Goal: Task Accomplishment & Management: Complete application form

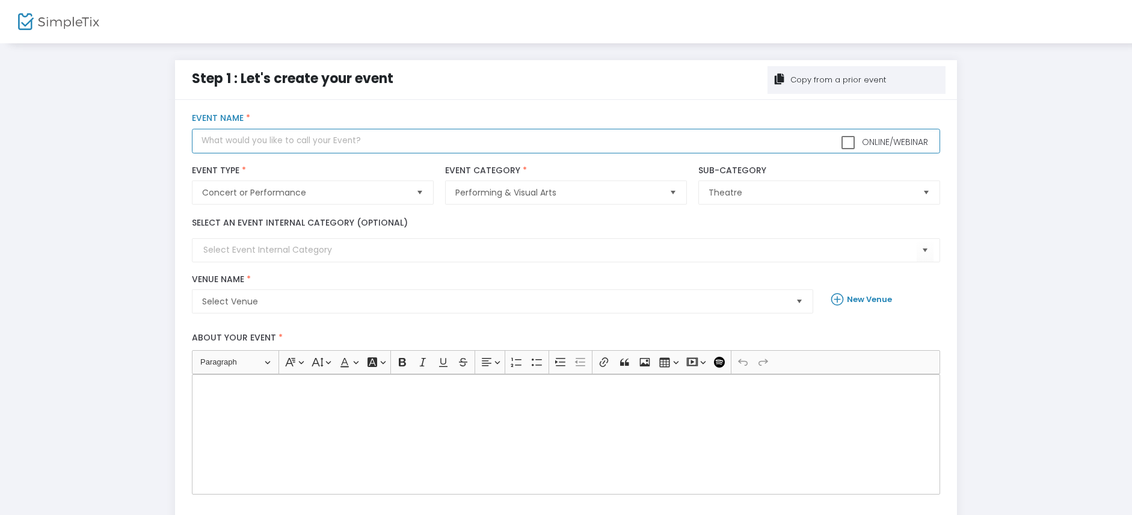
click at [330, 141] on input "text" at bounding box center [565, 141] width 747 height 25
type input "[PERSON_NAME] and the Deep Blue Sea [US_STATE][GEOGRAPHIC_DATA], [US_STATE]"
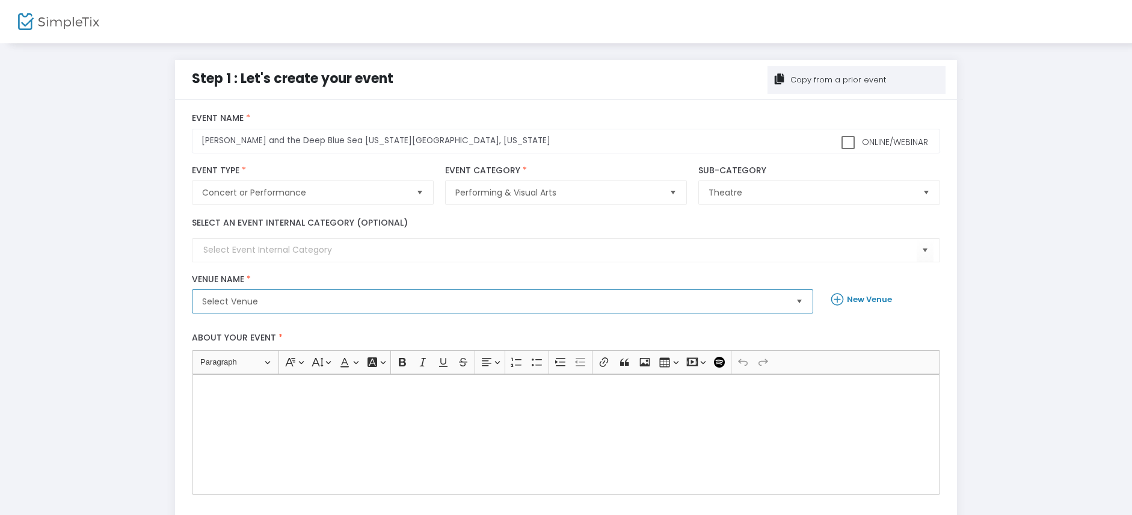
click at [308, 302] on span "Select Venue" at bounding box center [494, 301] width 584 height 12
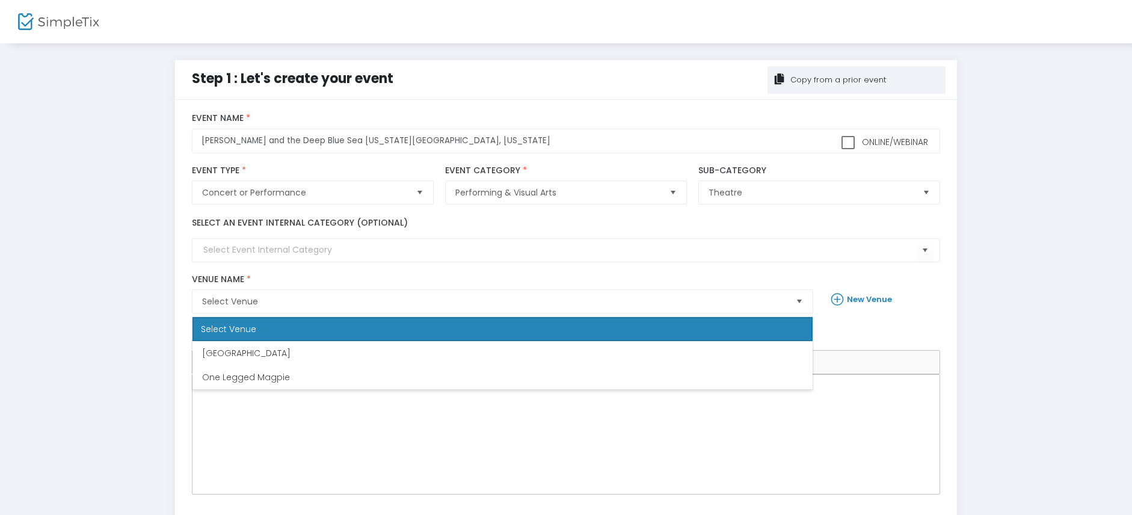
click at [840, 300] on icon at bounding box center [839, 299] width 16 height 17
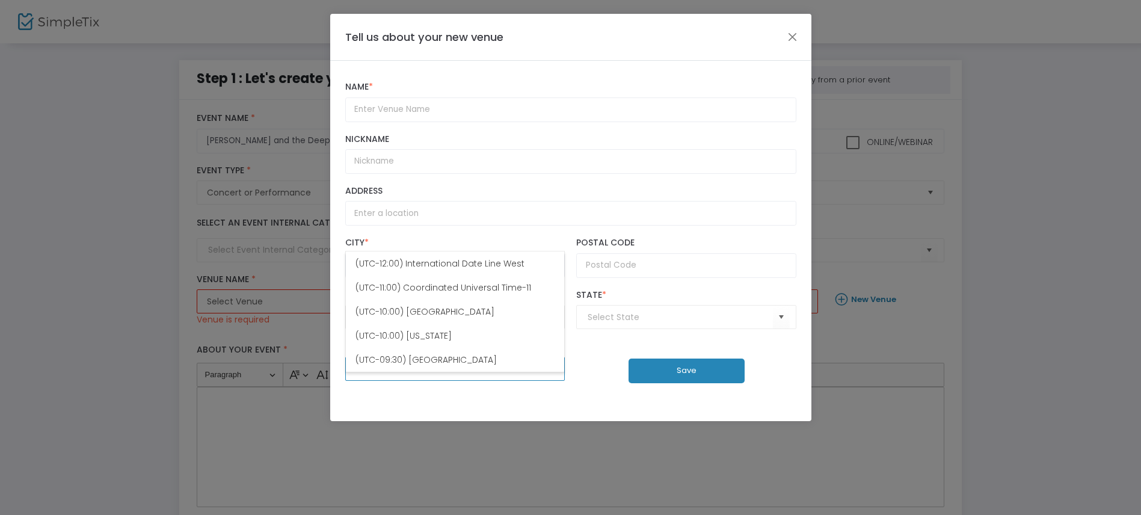
click at [556, 379] on span "Select" at bounding box center [549, 369] width 20 height 20
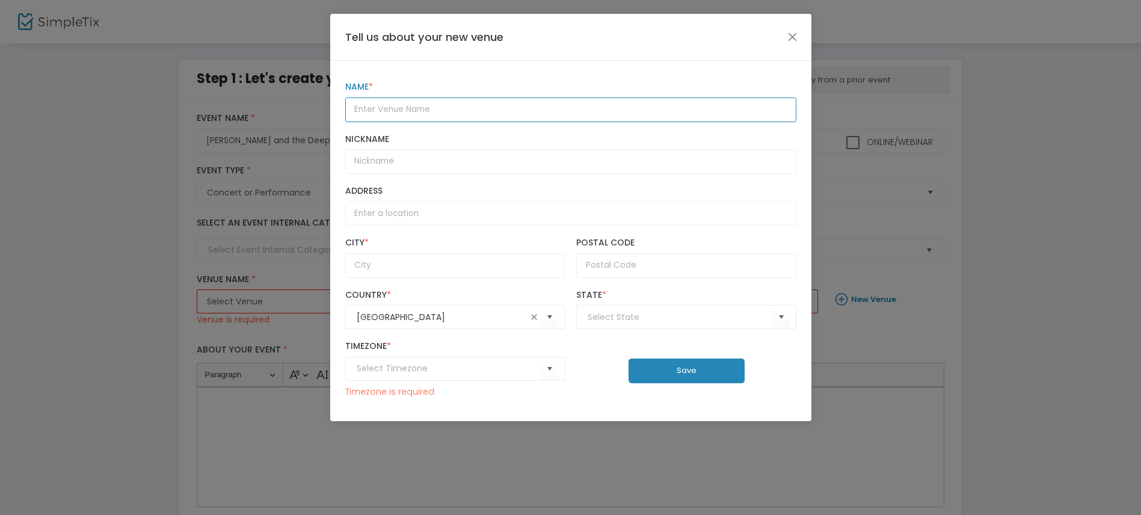
click at [424, 111] on input "text" at bounding box center [570, 109] width 451 height 25
paste input "Sargent Theatre at the American Theatre of Actors"
type input "Sargent Theatre at the American Theatre of Actors"
click at [419, 169] on input "Nickname" at bounding box center [570, 161] width 451 height 25
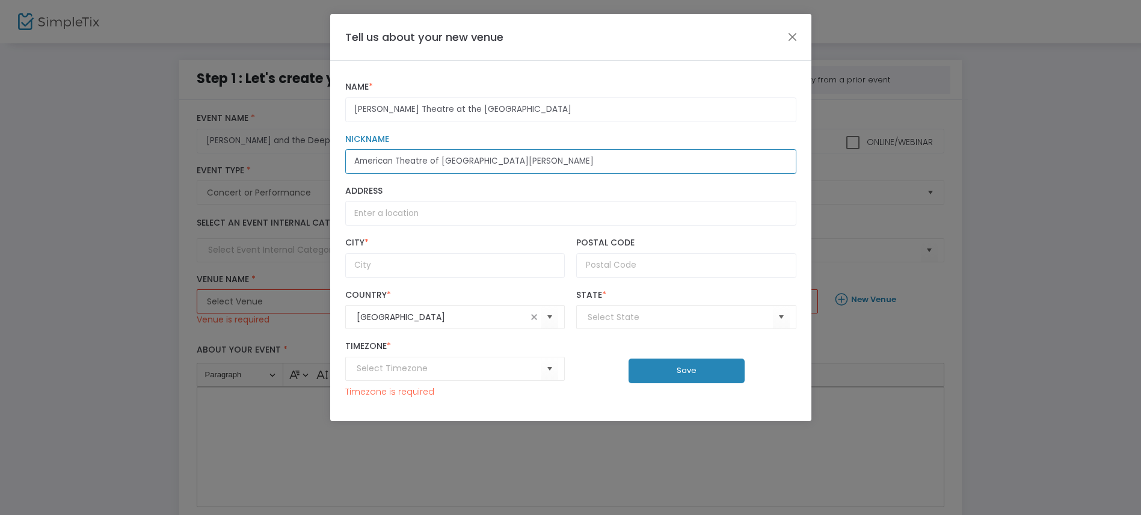
type input "American Theatre of Actors Sargent Theatre"
click at [412, 217] on input "Address" at bounding box center [570, 213] width 451 height 25
type input "314 West 54th Street"
type input "New York"
type input "10019"
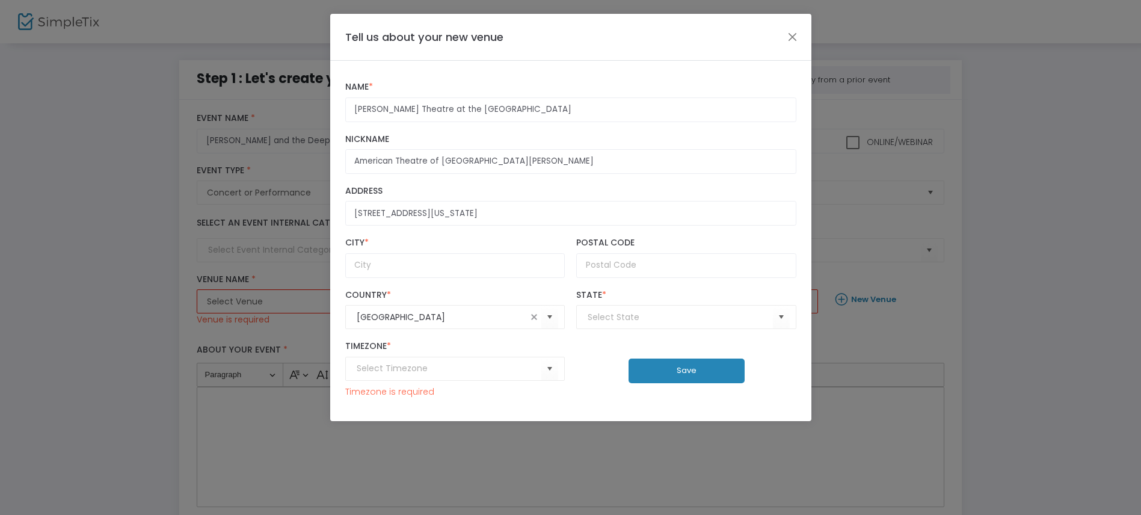
type input "(UTC-05:00) Eastern Time (US & Canada)"
type input "New York"
click at [673, 383] on button "Save" at bounding box center [686, 370] width 116 height 25
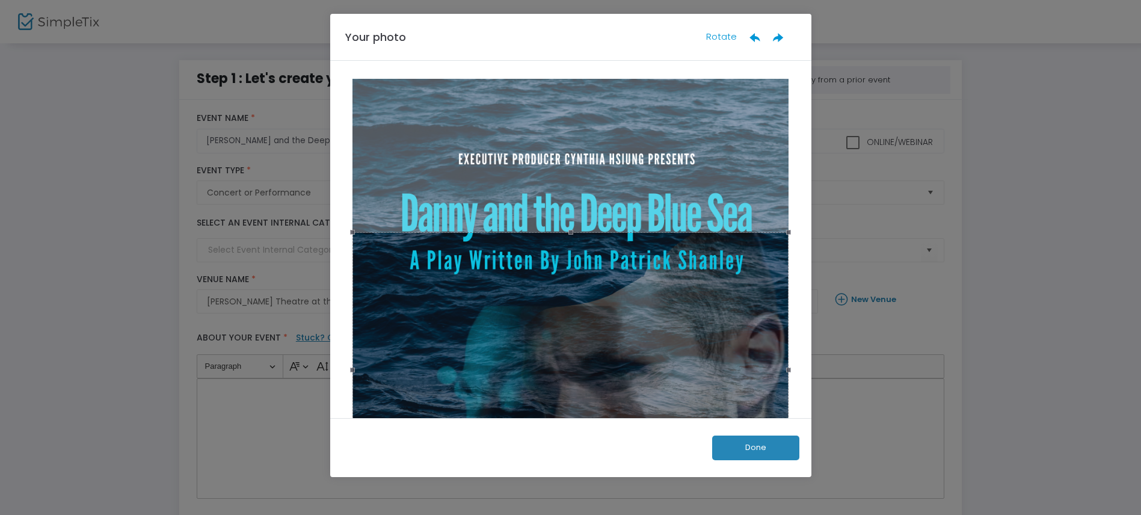
click at [765, 445] on button "Done" at bounding box center [755, 447] width 87 height 25
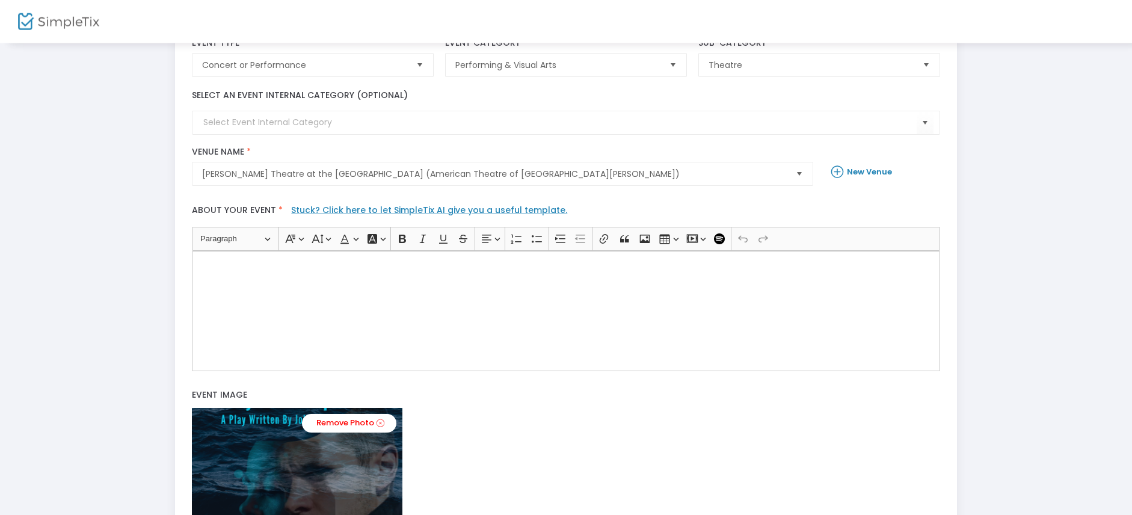
scroll to position [212, 0]
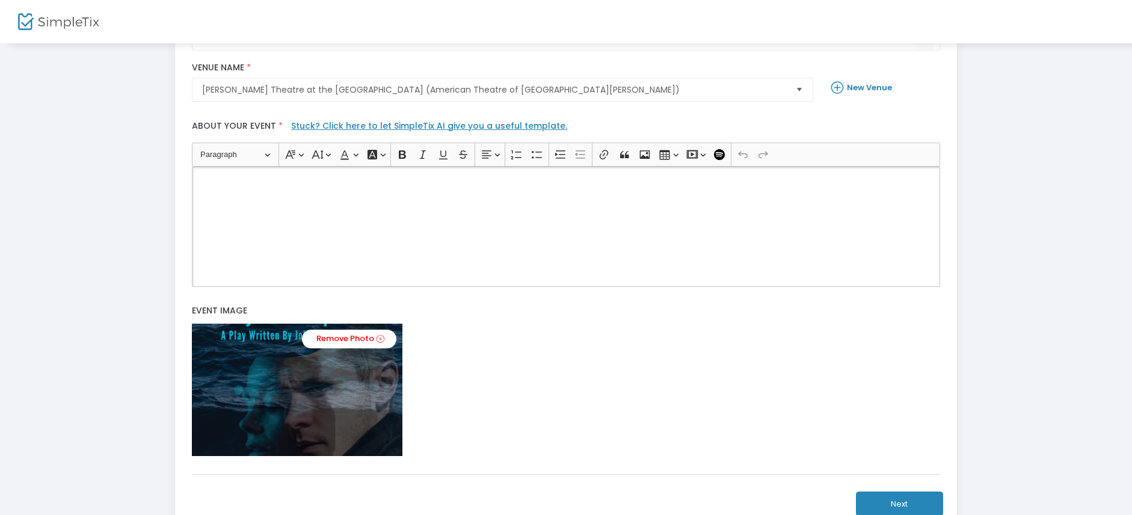
click at [457, 224] on div "Rich Text Editor, main" at bounding box center [565, 227] width 747 height 120
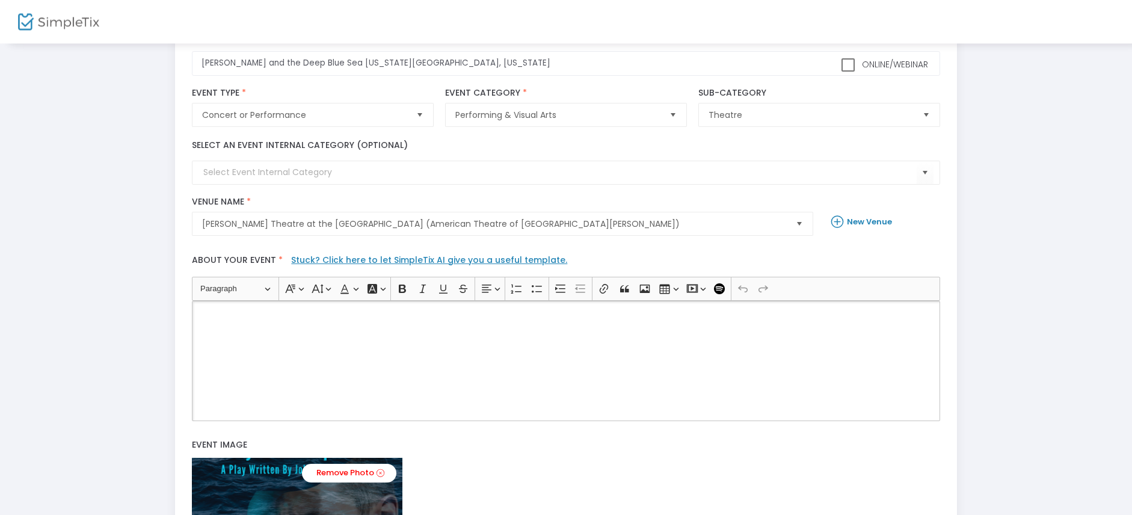
scroll to position [67, 0]
